Goal: Obtain resource: Obtain resource

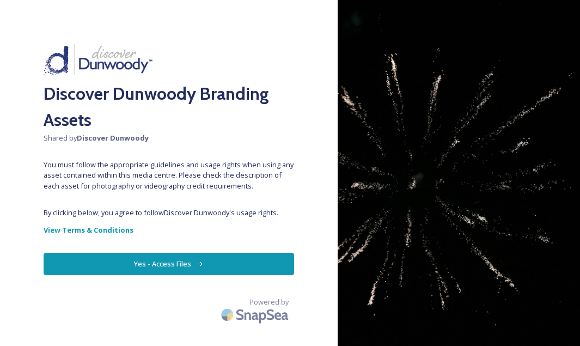
click at [204, 266] on button "Yes - Access Files" at bounding box center [169, 264] width 250 height 22
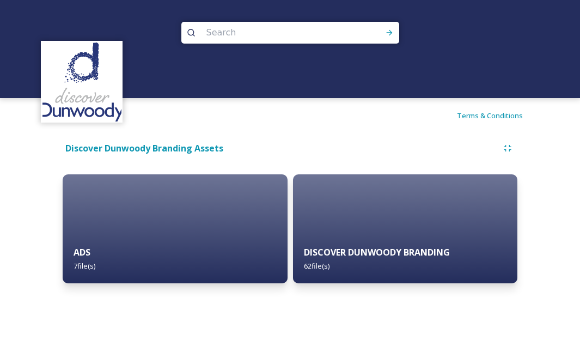
click at [162, 153] on div "Discover Dunwoody Branding Assets" at bounding box center [144, 149] width 158 height 14
click at [164, 145] on strong "Discover Dunwoody Branding Assets" at bounding box center [144, 148] width 158 height 12
click at [176, 144] on strong "Discover Dunwoody Branding Assets" at bounding box center [144, 148] width 158 height 12
click at [175, 146] on strong "Discover Dunwoody Branding Assets" at bounding box center [144, 148] width 158 height 12
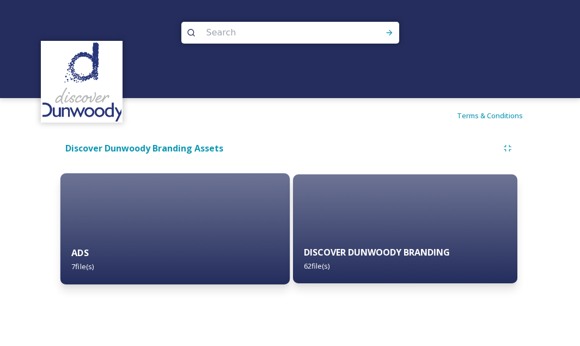
click at [84, 254] on strong "ADS" at bounding box center [79, 253] width 17 height 12
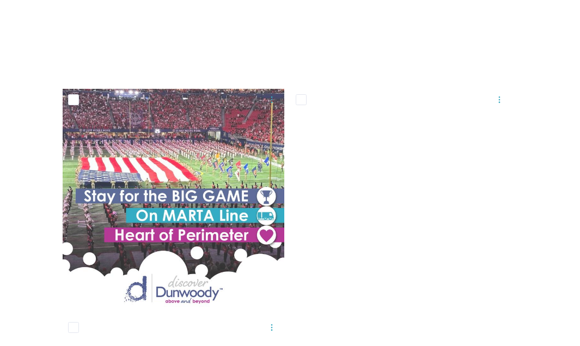
scroll to position [495, 0]
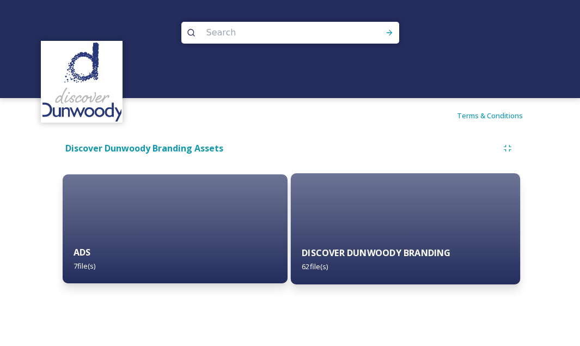
click at [394, 254] on strong "DISCOVER DUNWOODY BRANDING" at bounding box center [376, 253] width 149 height 12
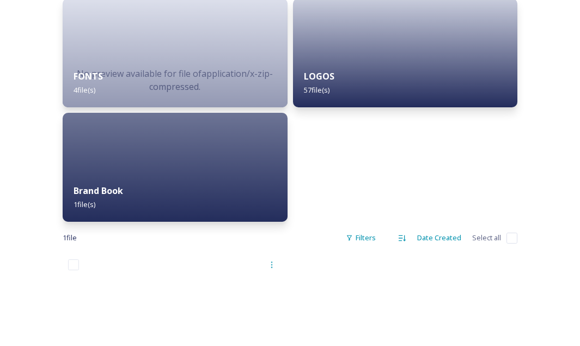
scroll to position [100, 0]
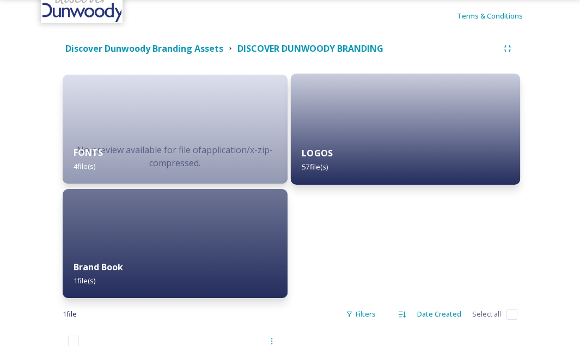
click at [334, 158] on div "LOGOS 57 file(s)" at bounding box center [404, 160] width 229 height 50
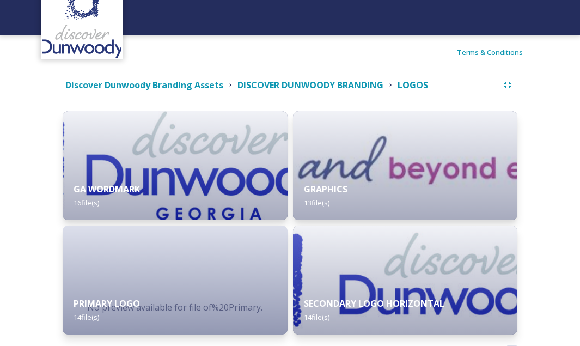
scroll to position [102, 0]
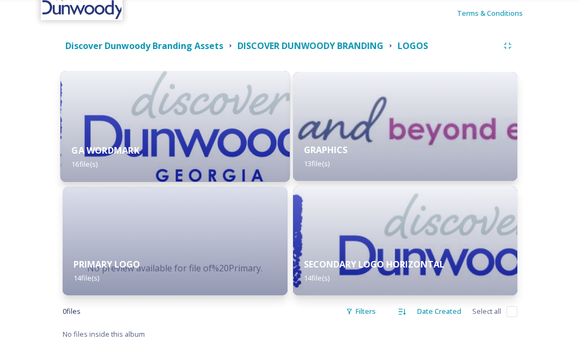
click at [181, 118] on img at bounding box center [174, 126] width 229 height 111
